Goal: Find specific fact: Find specific fact

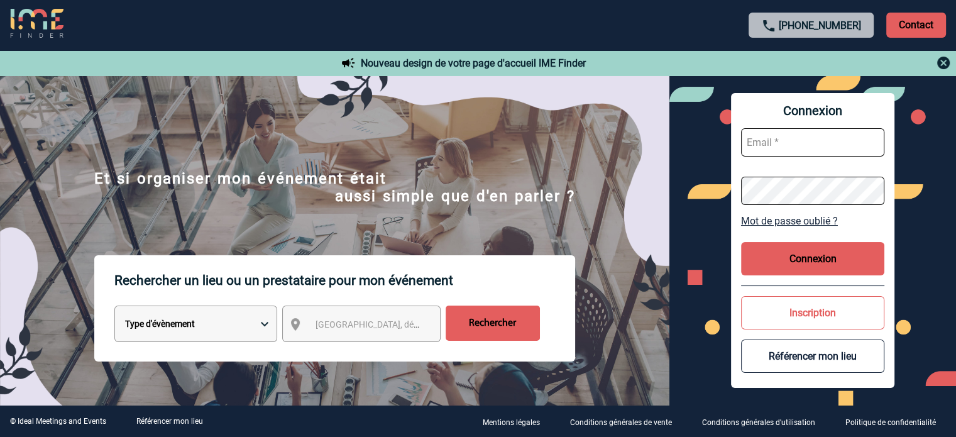
type input "[EMAIL_ADDRESS][DOMAIN_NAME]"
click at [783, 270] on button "Connexion" at bounding box center [812, 258] width 143 height 33
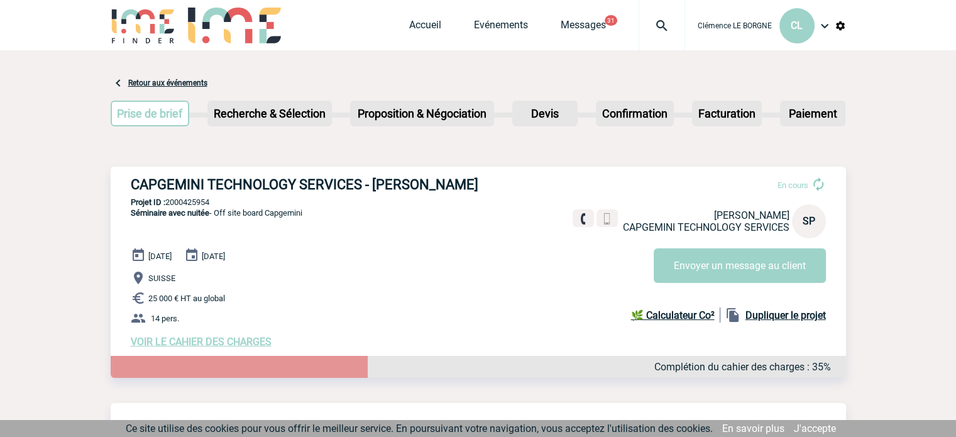
drag, startPoint x: 131, startPoint y: 186, endPoint x: 483, endPoint y: 184, distance: 352.0
click at [483, 184] on h3 "CAPGEMINI TECHNOLOGY SERVICES - Sylvie PAILLARD" at bounding box center [319, 185] width 377 height 16
copy h3 "CAPGEMINI TECHNOLOGY SERVICES - Sylvie PAILLARD"
drag, startPoint x: 234, startPoint y: 201, endPoint x: 168, endPoint y: 206, distance: 66.2
click at [168, 206] on p "Projet ID : 2000425954" at bounding box center [478, 201] width 735 height 9
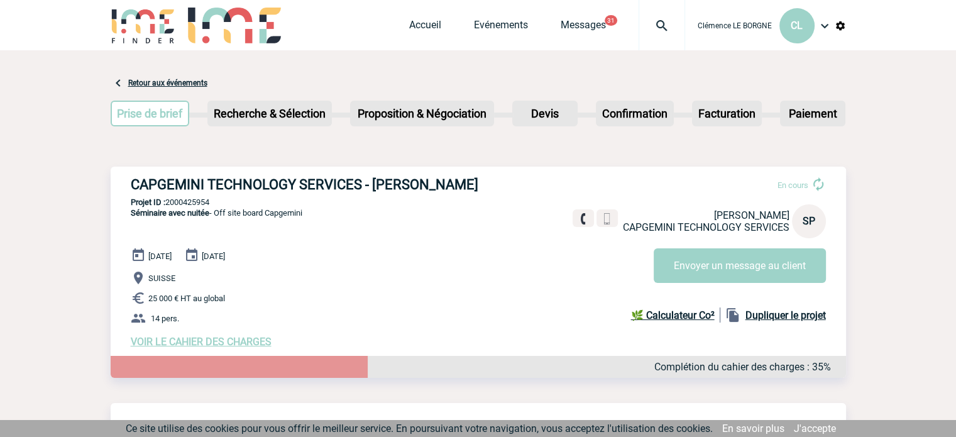
copy p "2000425954"
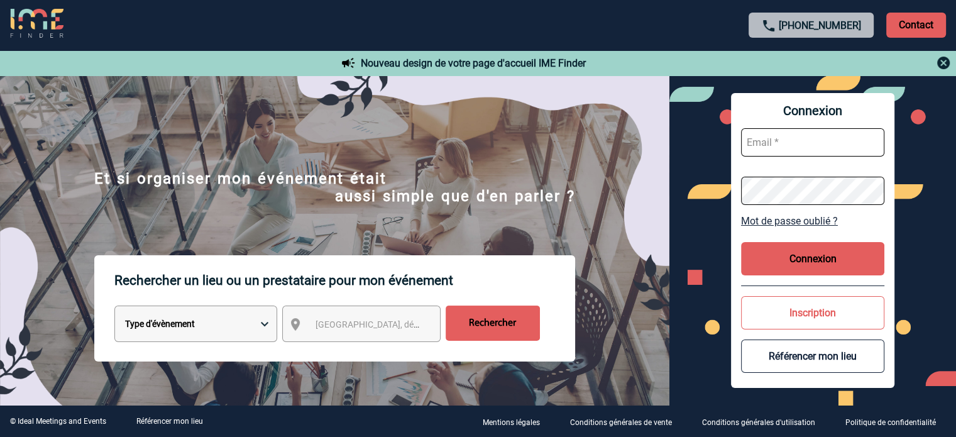
type input "[EMAIL_ADDRESS][DOMAIN_NAME]"
click at [845, 264] on button "Connexion" at bounding box center [812, 258] width 143 height 33
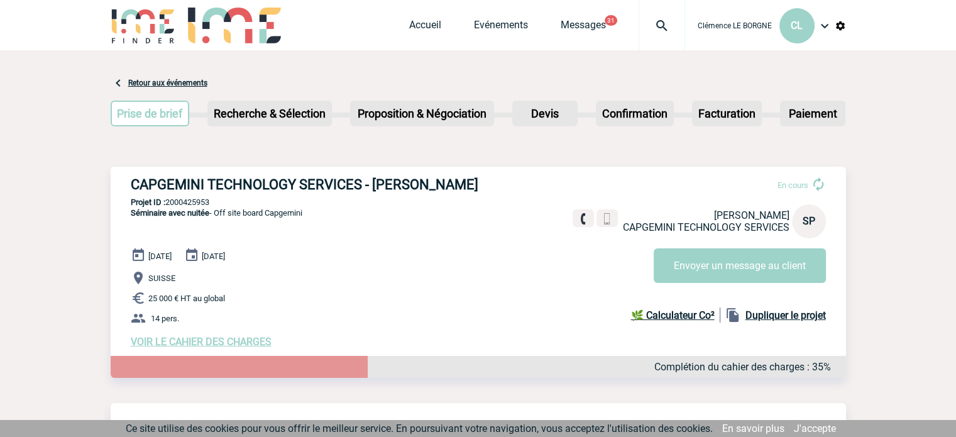
drag, startPoint x: 118, startPoint y: 185, endPoint x: 483, endPoint y: 179, distance: 365.9
click at [483, 179] on div "CAPGEMINI TECHNOLOGY SERVICES - Sylvie PAILLARD En cours Sylvie PAILLARD CAPGEM…" at bounding box center [478, 262] width 735 height 191
copy h3 "CAPGEMINI TECHNOLOGY SERVICES - Sylvie PAILLARD"
click at [221, 203] on p "Projet ID : 2000425953" at bounding box center [478, 201] width 735 height 9
drag, startPoint x: 221, startPoint y: 204, endPoint x: 170, endPoint y: 199, distance: 50.5
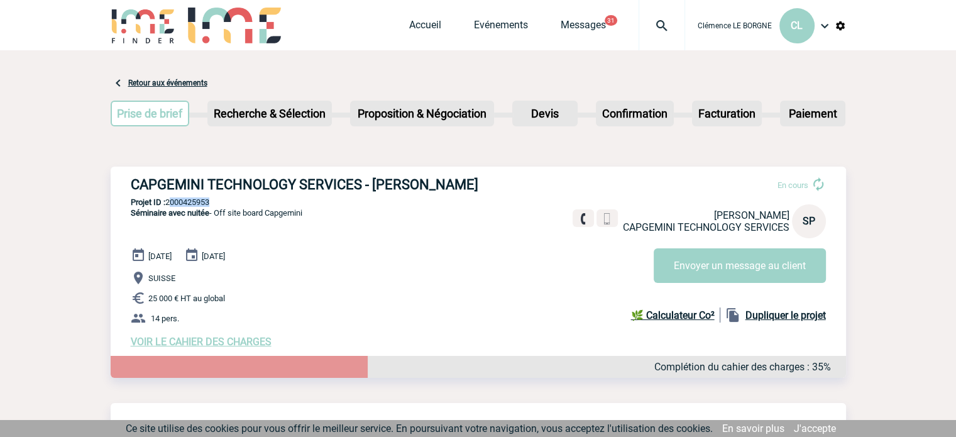
click at [170, 199] on p "Projet ID : 2000425953" at bounding box center [478, 201] width 735 height 9
copy div "2000425953"
